Goal: Task Accomplishment & Management: Use online tool/utility

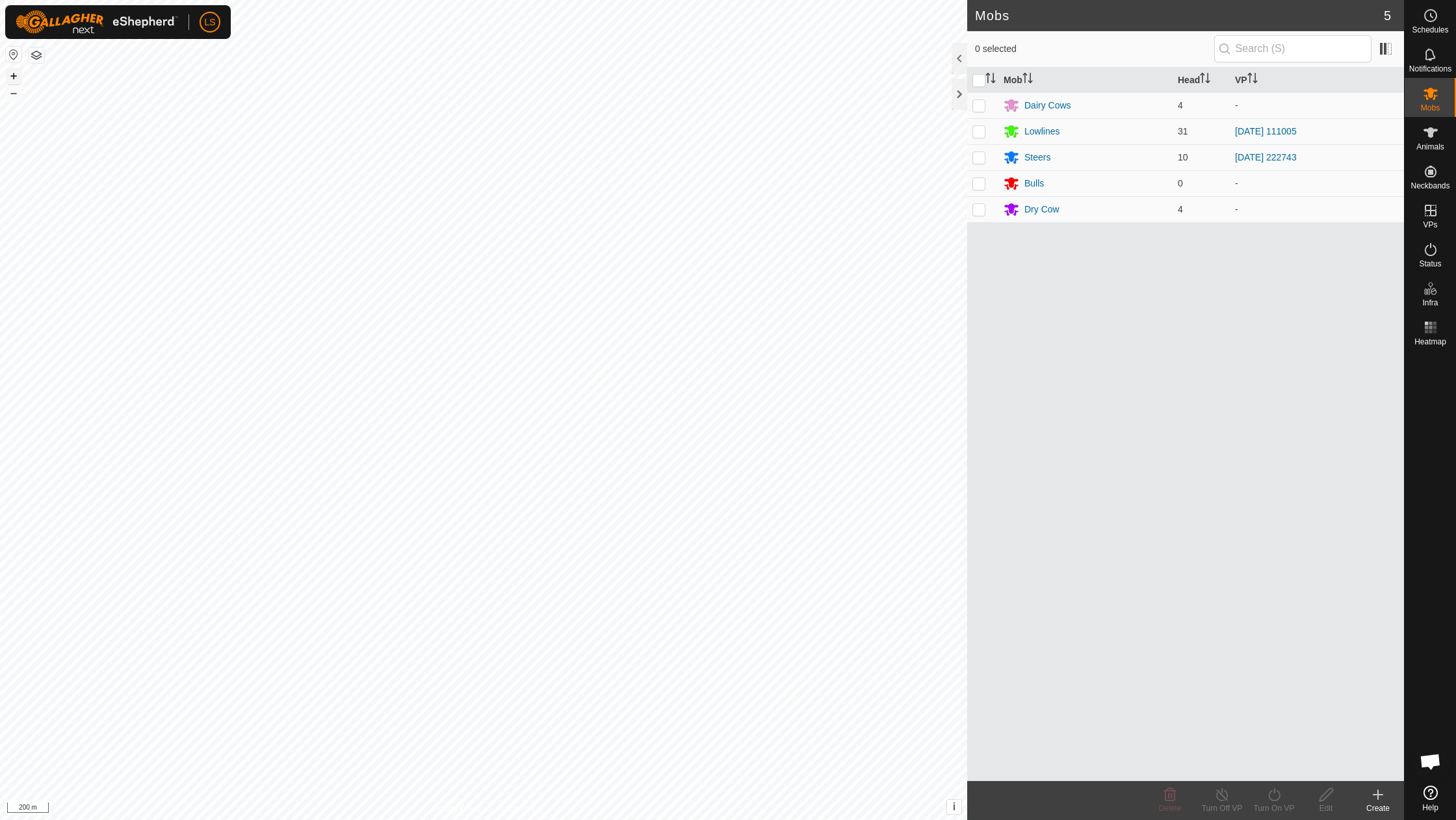
click at [14, 77] on button "+" at bounding box center [13, 76] width 16 height 16
click at [1436, 211] on icon at bounding box center [1430, 211] width 12 height 12
click at [1358, 212] on link "In Rotation" at bounding box center [1348, 210] width 111 height 26
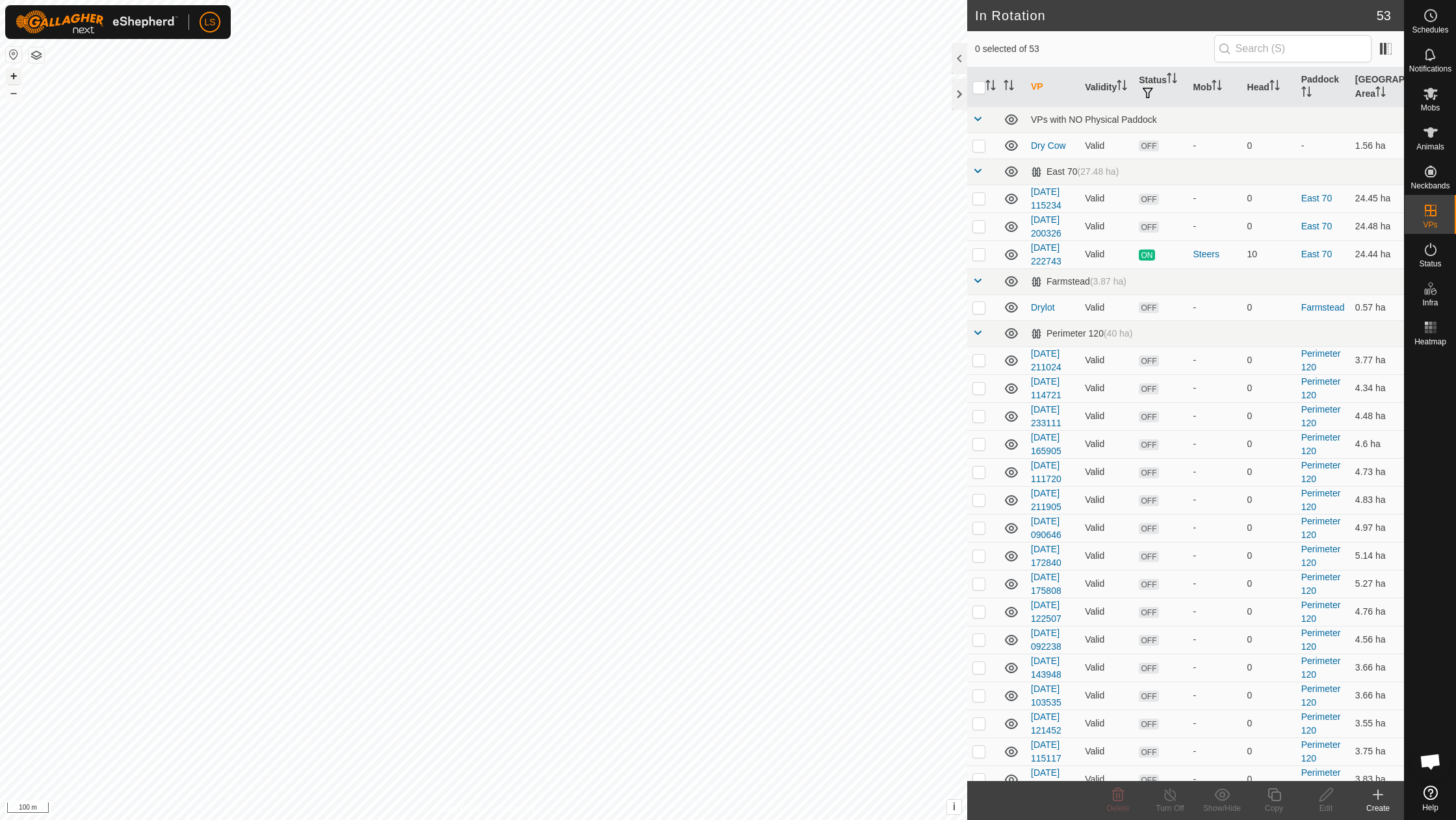
click at [12, 78] on button "+" at bounding box center [13, 76] width 16 height 16
click at [12, 77] on button "+" at bounding box center [13, 76] width 16 height 16
click at [16, 92] on button "–" at bounding box center [13, 93] width 16 height 16
click at [1369, 797] on create-svg-icon at bounding box center [1378, 795] width 52 height 16
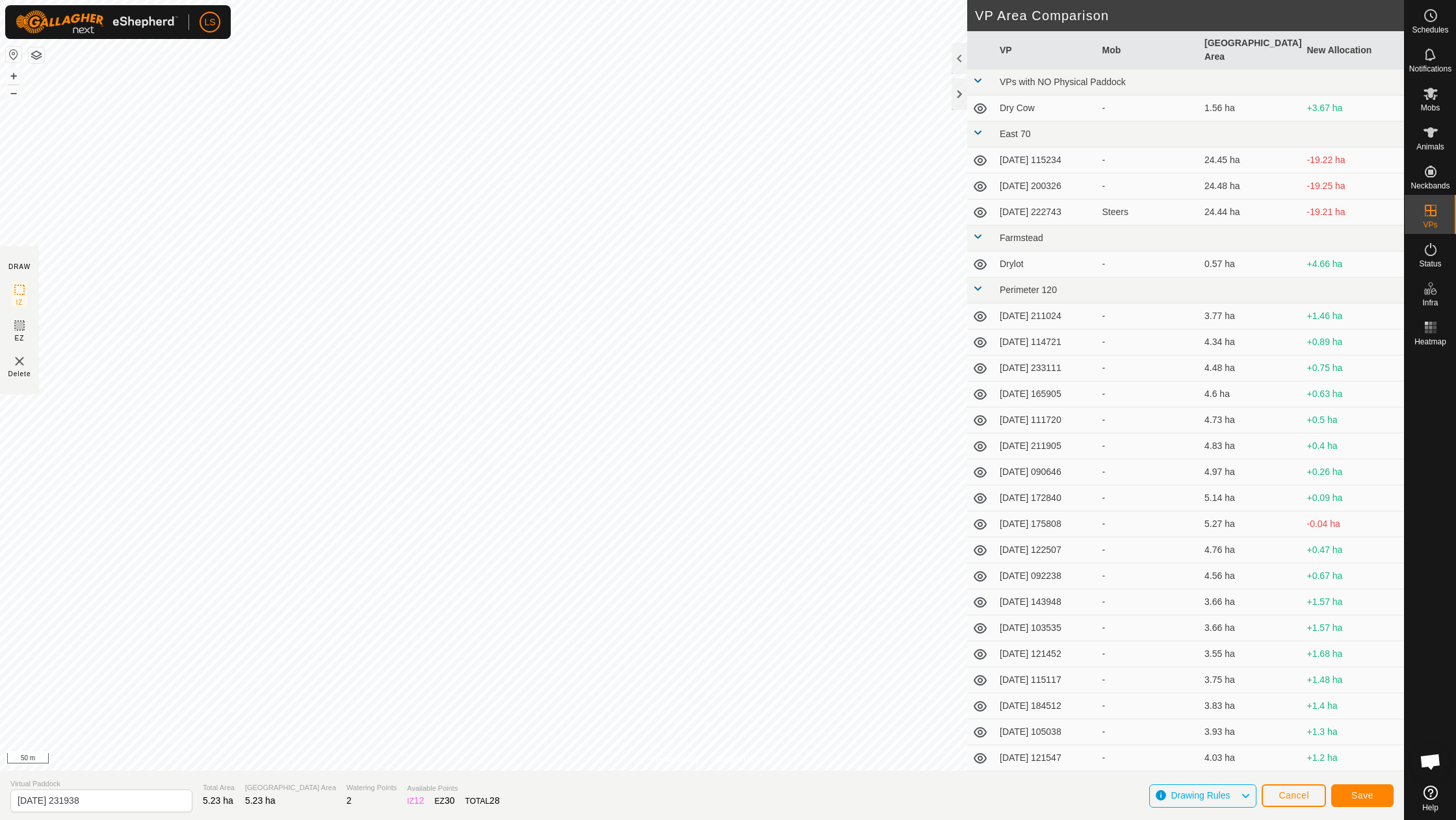
click at [1371, 799] on span "Save" at bounding box center [1362, 795] width 22 height 10
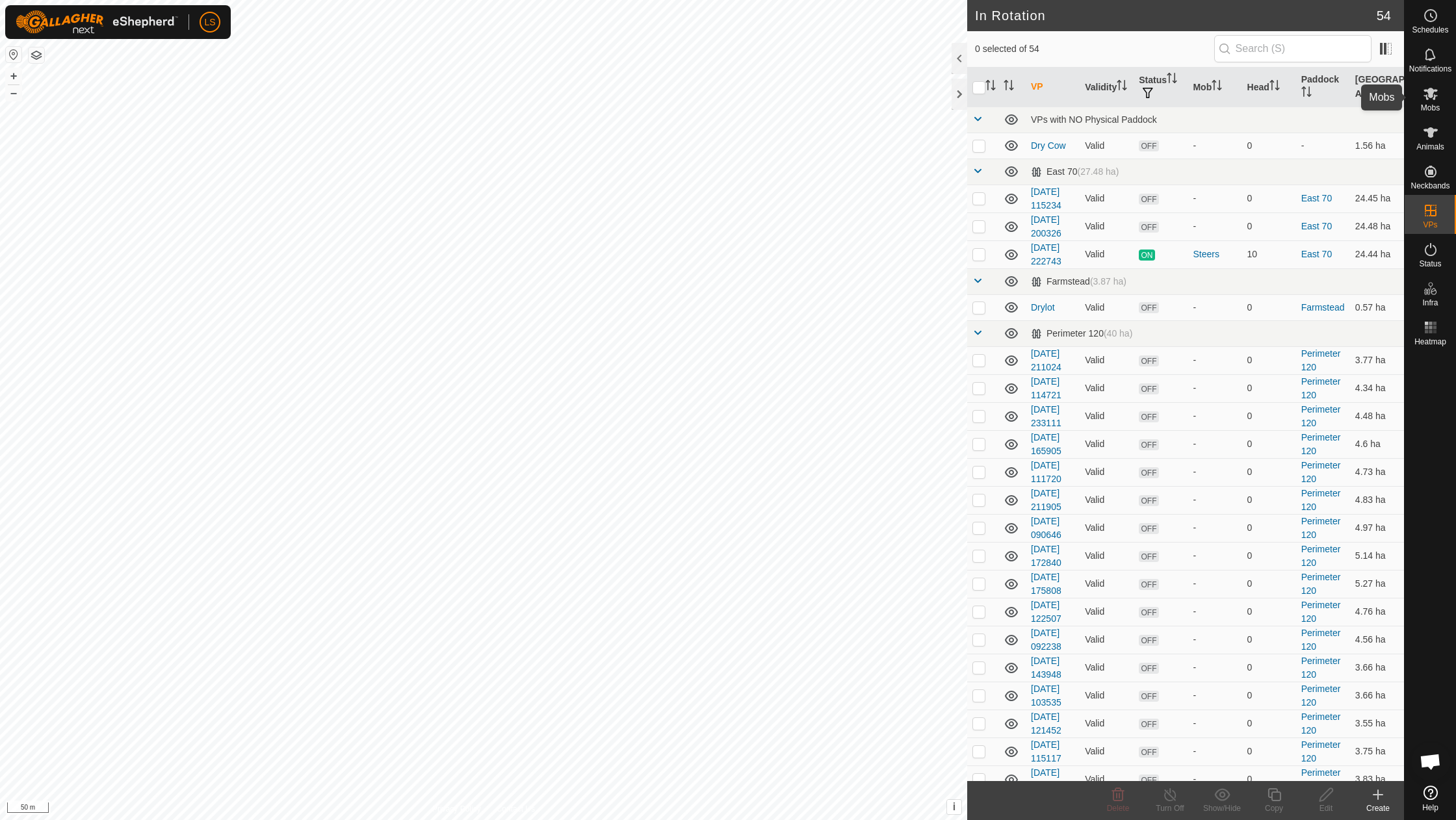
click at [1431, 98] on icon at bounding box center [1430, 93] width 16 height 16
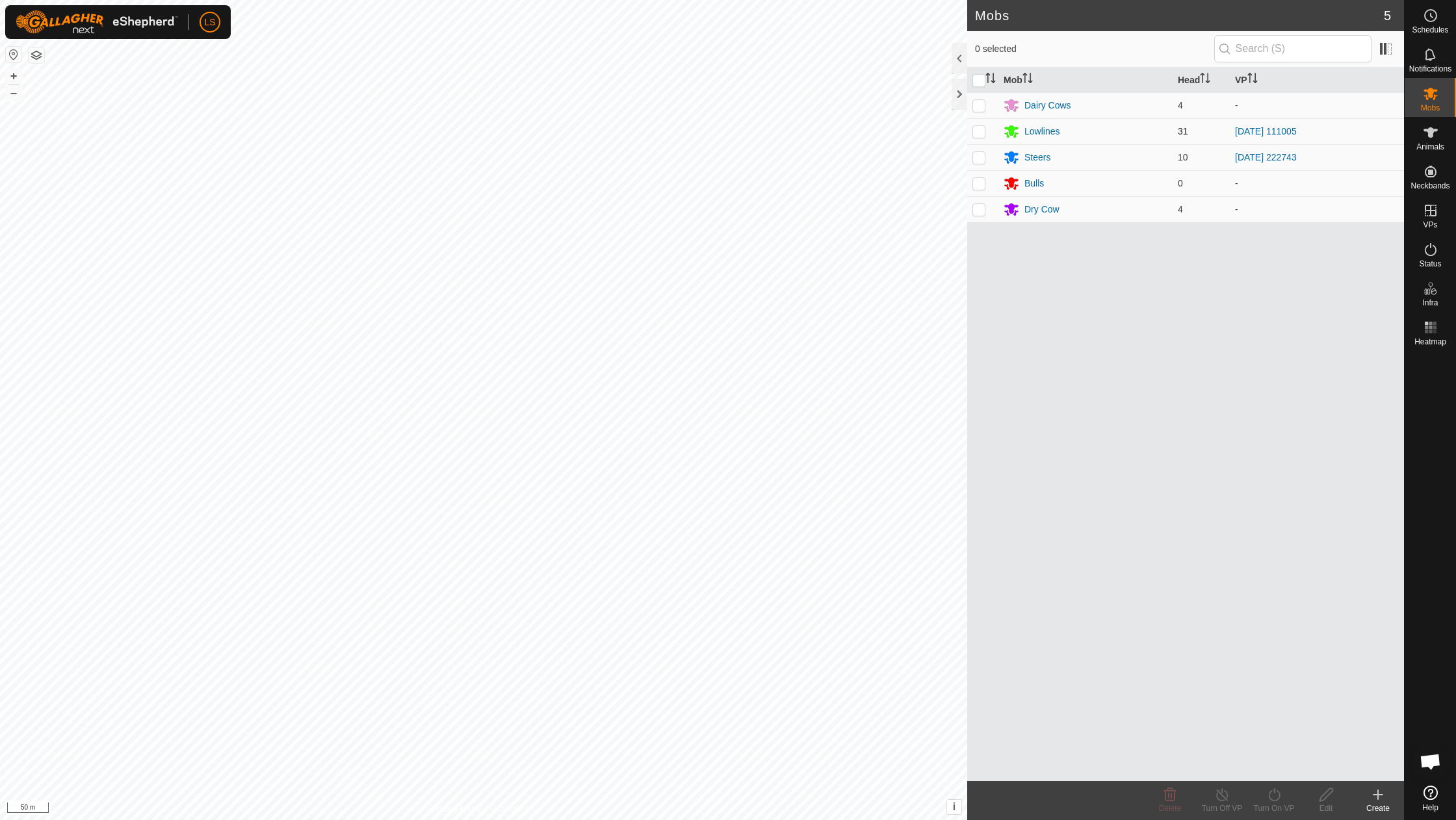
click at [981, 131] on p-checkbox at bounding box center [979, 131] width 13 height 10
checkbox input "true"
click at [1275, 794] on icon at bounding box center [1275, 795] width 17 height 16
click at [1281, 761] on body "LS Schedules Notifications Mobs Animals Neckbands VPs Status Infra Heatmap Help…" at bounding box center [728, 410] width 1456 height 820
click at [1277, 794] on icon at bounding box center [1275, 795] width 17 height 16
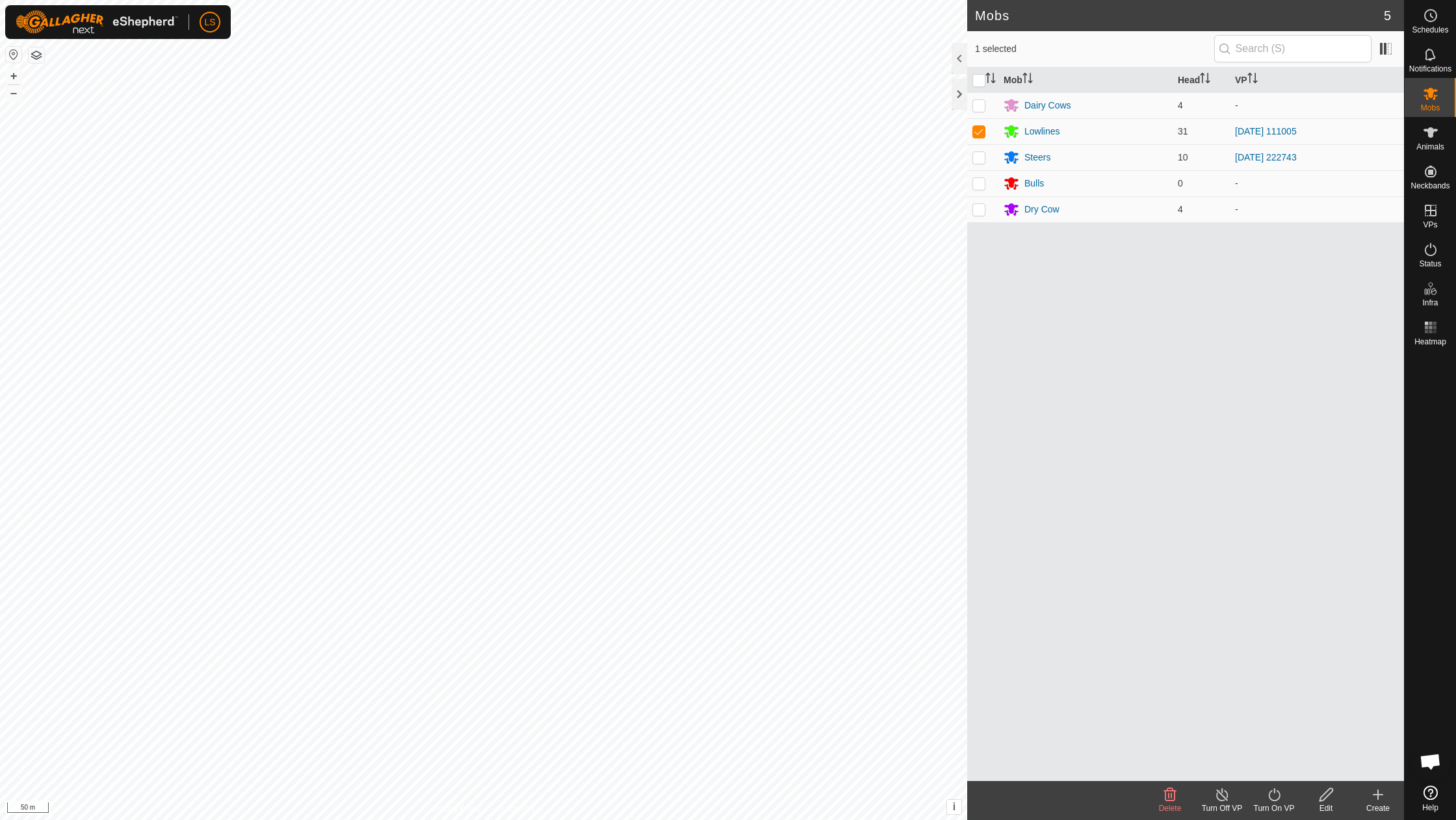
click at [1277, 794] on icon at bounding box center [1275, 795] width 17 height 16
click at [1280, 771] on link "Now" at bounding box center [1313, 766] width 129 height 26
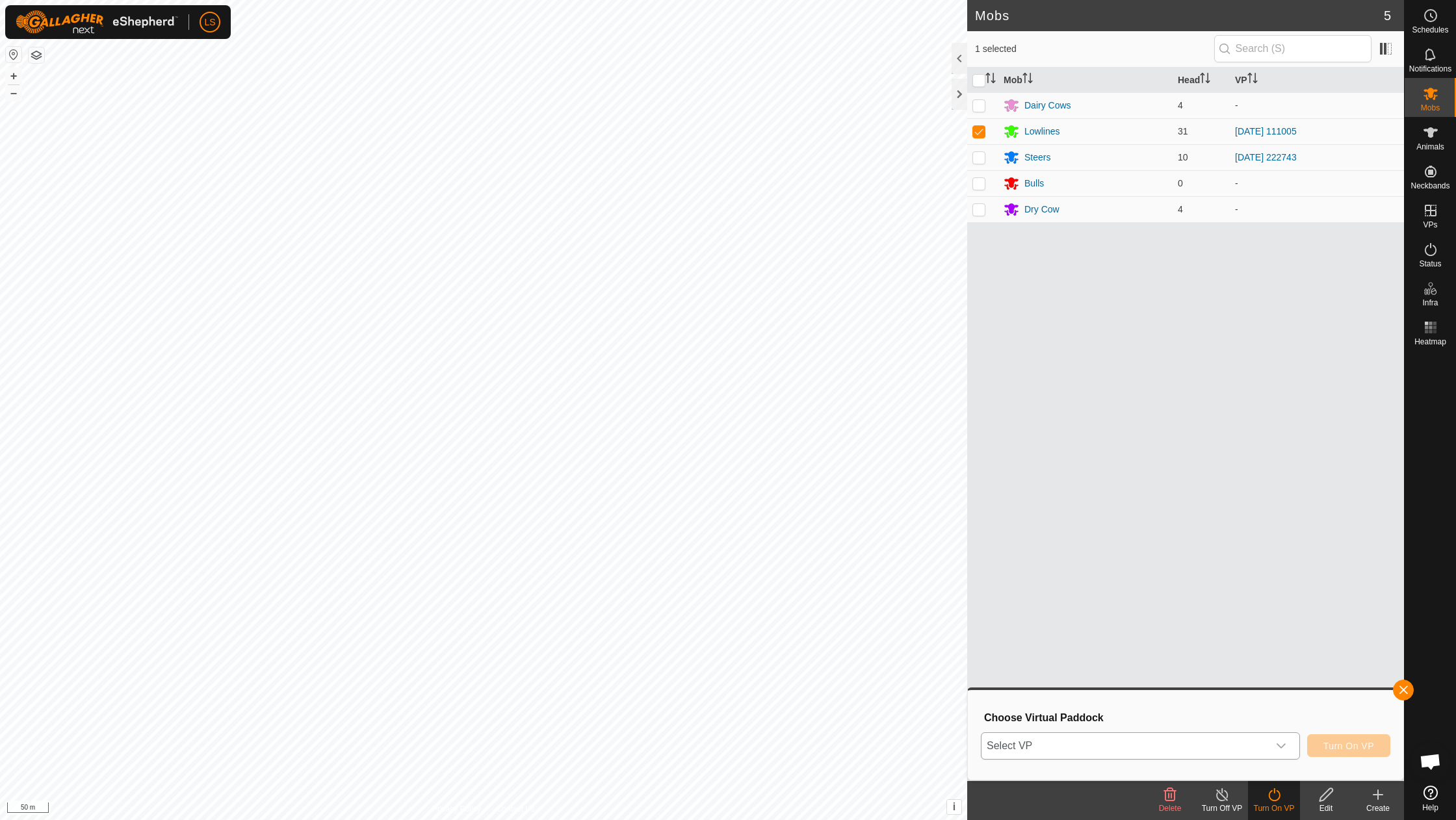
click at [1283, 747] on icon "dropdown trigger" at bounding box center [1280, 746] width 10 height 10
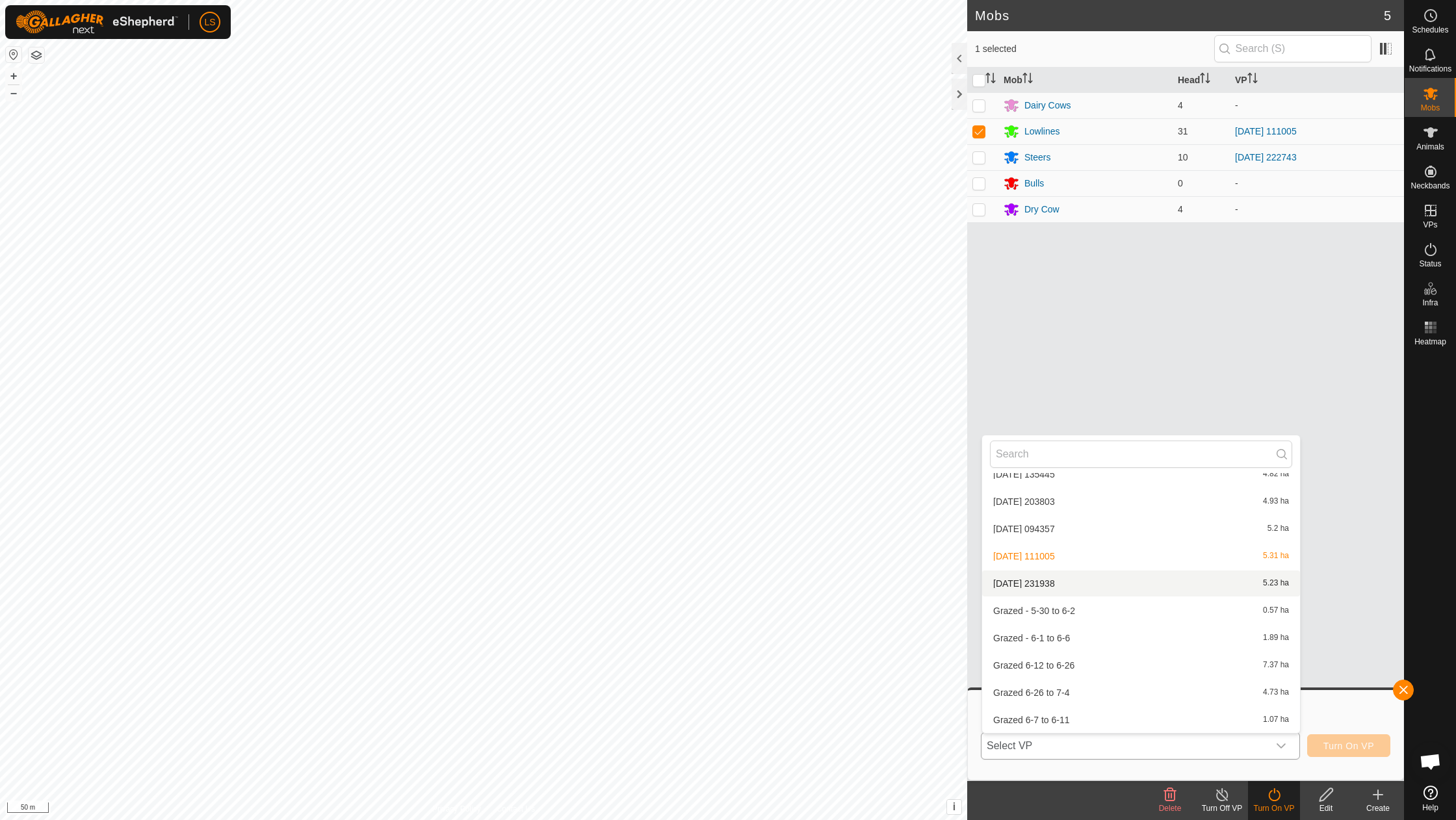
scroll to position [1157, 0]
click at [1046, 555] on li "2025-10-06 231938 5.23 ha" at bounding box center [1141, 568] width 318 height 26
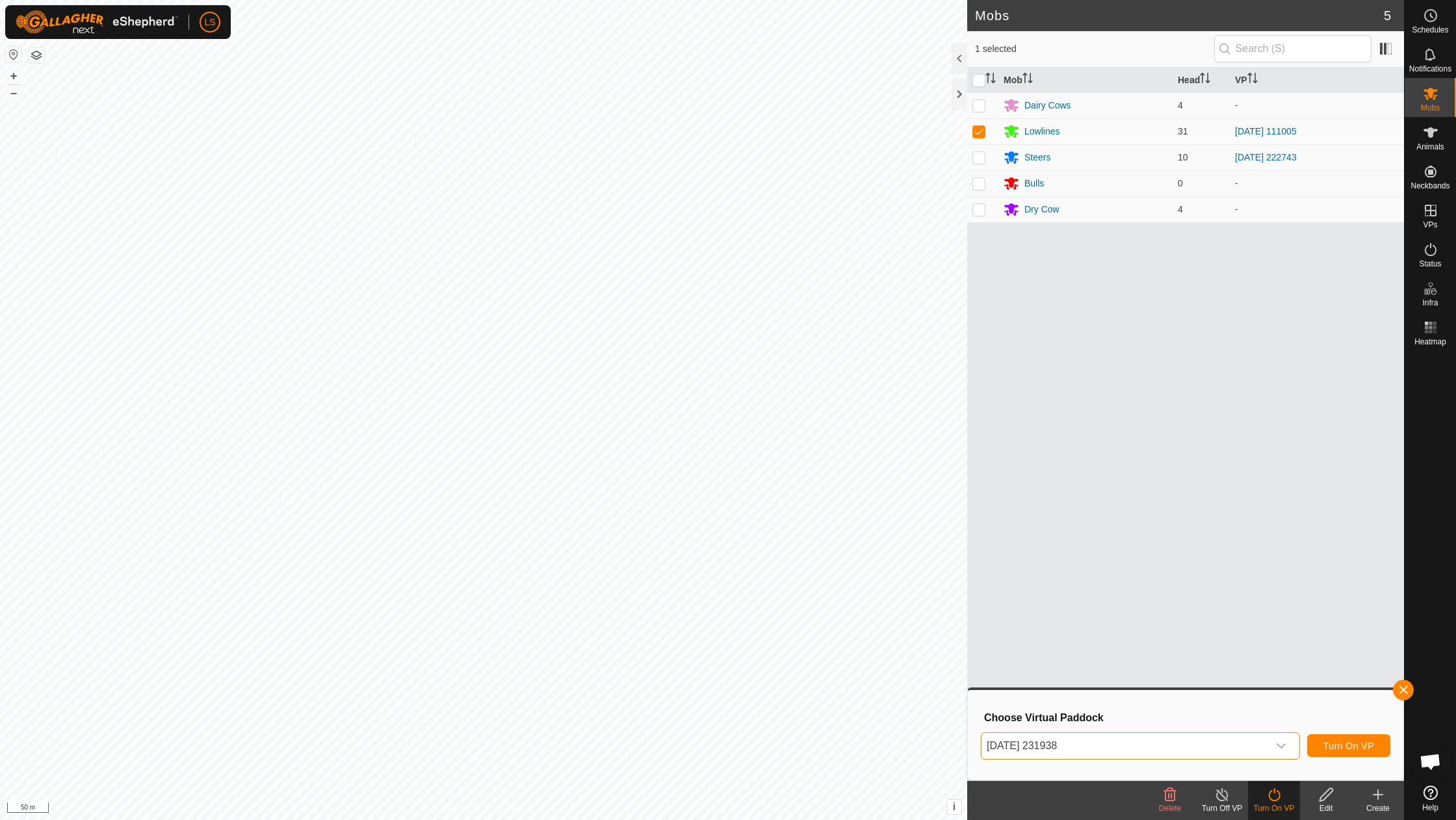
click at [1321, 742] on button "Turn On VP" at bounding box center [1349, 746] width 84 height 23
